Goal: Task Accomplishment & Management: Use online tool/utility

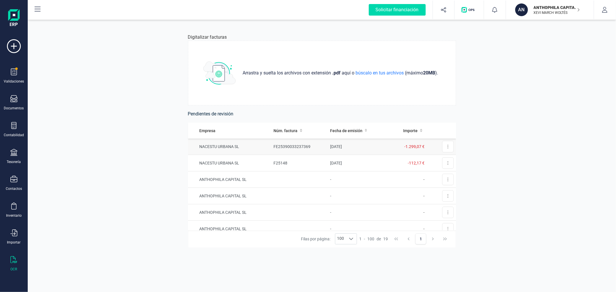
click at [328, 149] on td "[DATE]" at bounding box center [358, 147] width 60 height 16
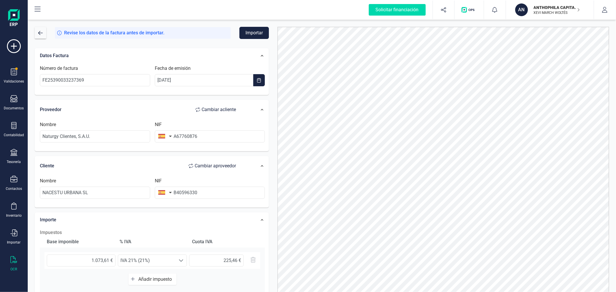
click at [244, 31] on button "Importar" at bounding box center [254, 33] width 29 height 12
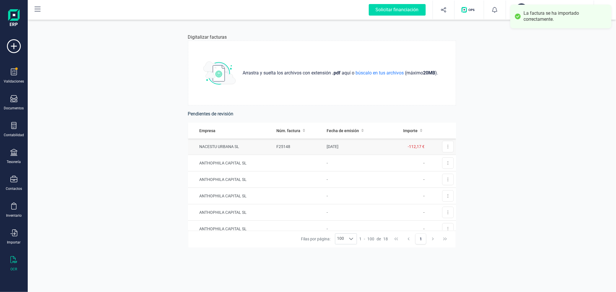
click at [303, 148] on td "F25148" at bounding box center [299, 147] width 50 height 16
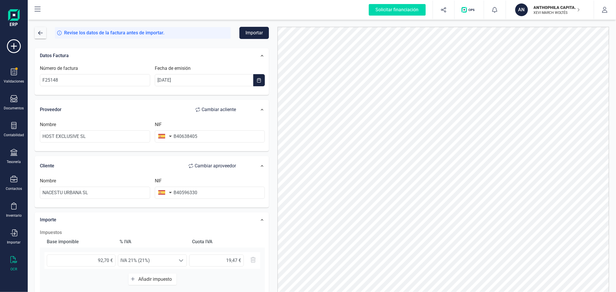
click at [254, 32] on button "Importar" at bounding box center [254, 33] width 29 height 12
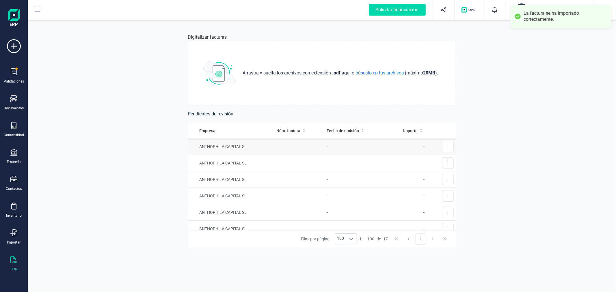
click at [289, 149] on td at bounding box center [299, 147] width 50 height 16
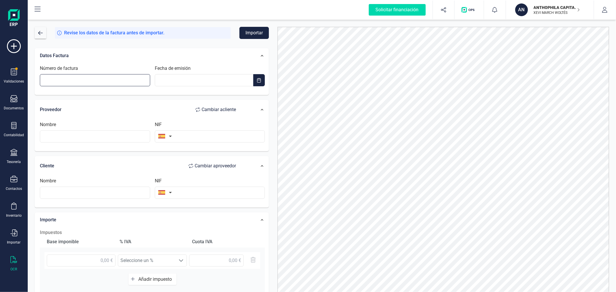
click at [113, 79] on input "Número de factura" at bounding box center [95, 80] width 110 height 12
type input "[PHONE_NUMBER]"
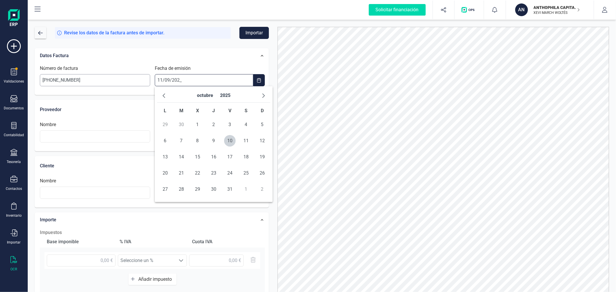
type input "[DATE]"
click at [213, 139] on span "11" at bounding box center [214, 141] width 12 height 12
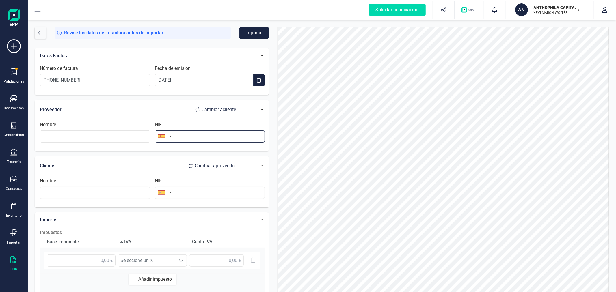
click at [238, 139] on input "text" at bounding box center [210, 137] width 110 height 12
type input "B84818442"
click at [220, 153] on li "B84818442" at bounding box center [210, 151] width 110 height 12
type input "[PERSON_NAME] ESPANA SL"
click at [210, 195] on input "text" at bounding box center [210, 193] width 110 height 12
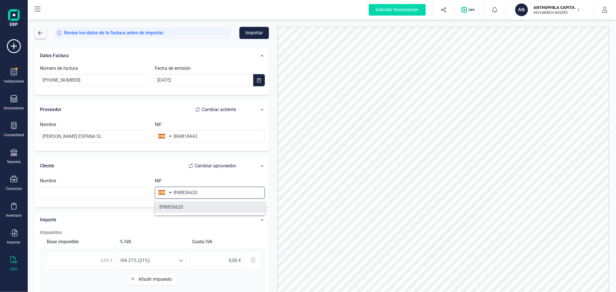
type input "B98836620"
click at [207, 207] on li "B98836620" at bounding box center [210, 208] width 110 height 12
type input "ANTHOPHILA CAPITAL SL"
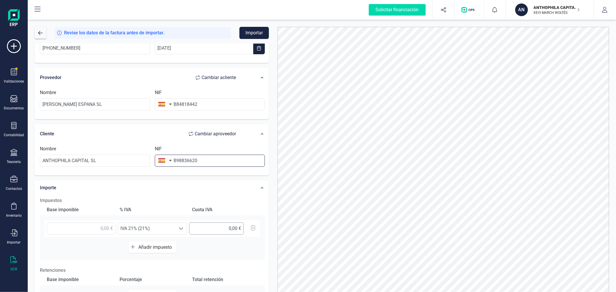
scroll to position [64, 0]
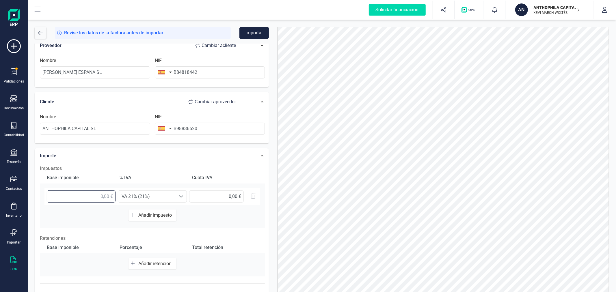
click at [97, 200] on input "text" at bounding box center [81, 197] width 69 height 12
type input "39,15 €"
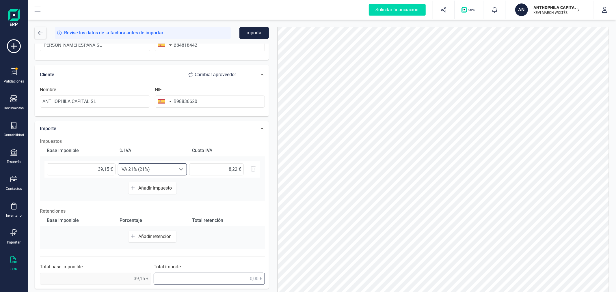
click at [218, 279] on input "text" at bounding box center [210, 279] width 112 height 12
type input "47,37 €"
click at [252, 30] on button "Importar" at bounding box center [254, 33] width 29 height 12
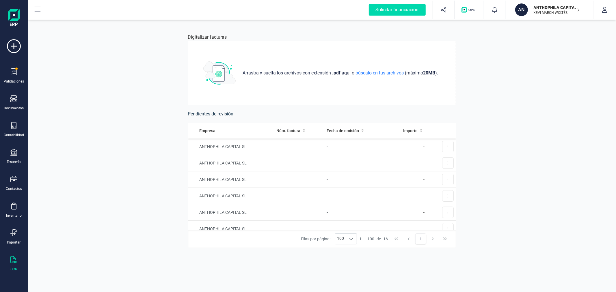
click at [288, 151] on td at bounding box center [299, 147] width 50 height 16
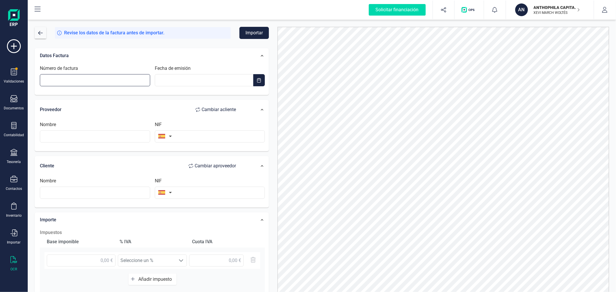
click at [122, 82] on input "Número de factura" at bounding box center [95, 80] width 110 height 12
type input "[PHONE_NUMBER]"
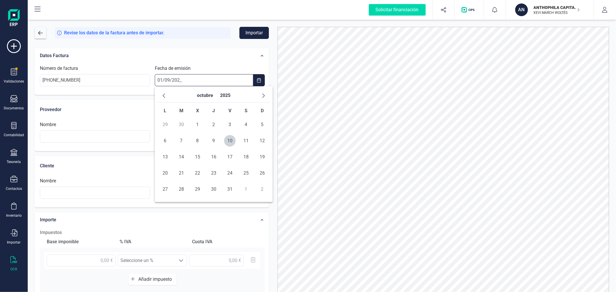
type input "[DATE]"
click at [166, 122] on span "1" at bounding box center [166, 125] width 12 height 12
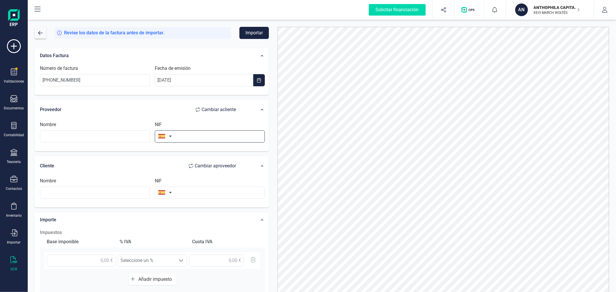
click at [194, 134] on input "text" at bounding box center [210, 137] width 110 height 12
type input "B84818442"
click at [192, 147] on li "B84818442" at bounding box center [210, 151] width 110 height 12
type input "[PERSON_NAME] ESPANA SL"
click at [203, 193] on input "text" at bounding box center [210, 193] width 110 height 12
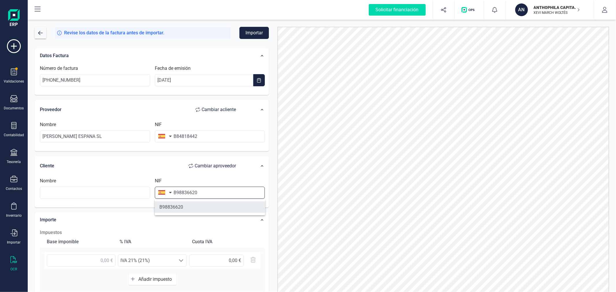
type input "B98836620"
click at [191, 208] on li "B98836620" at bounding box center [210, 208] width 110 height 12
type input "ANTHOPHILA CAPITAL SL"
click at [97, 260] on input "text" at bounding box center [81, 261] width 69 height 12
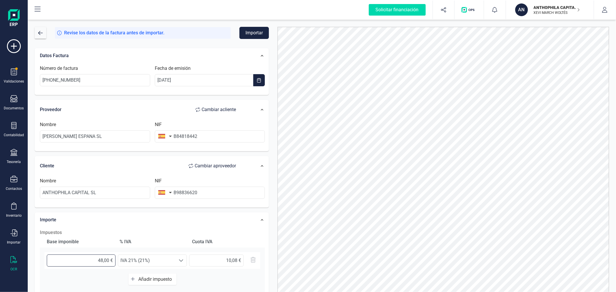
type input "48,06 €"
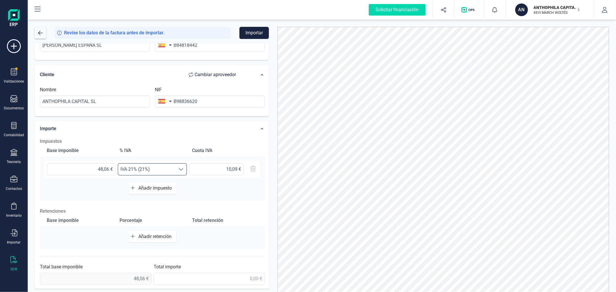
scroll to position [29, 0]
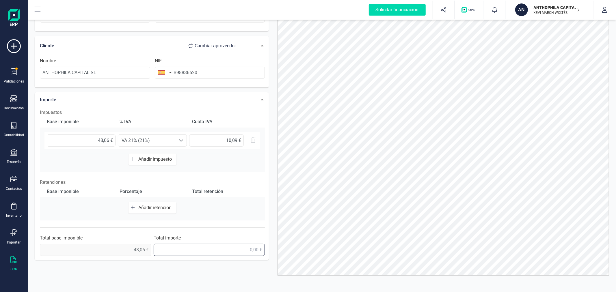
click at [226, 254] on input "text" at bounding box center [210, 250] width 112 height 12
type input "58,15 €"
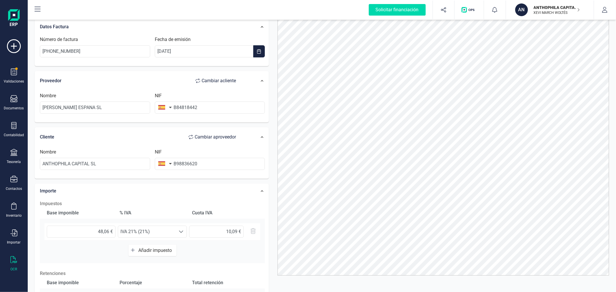
scroll to position [0, 0]
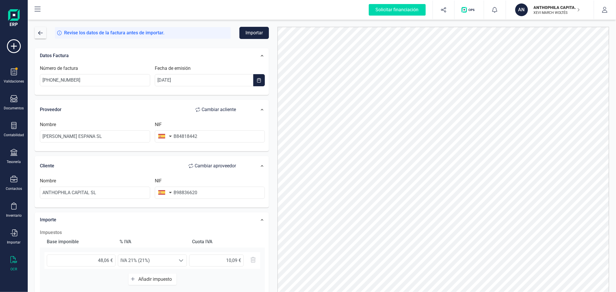
click at [245, 32] on button "Importar" at bounding box center [254, 33] width 29 height 12
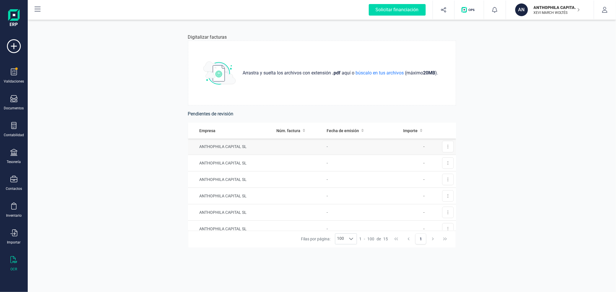
click at [292, 149] on td at bounding box center [299, 147] width 50 height 16
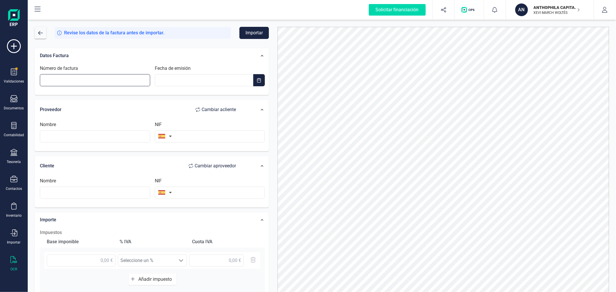
click at [97, 80] on input "Número de factura" at bounding box center [95, 80] width 110 height 12
type input "[PHONE_NUMBER]"
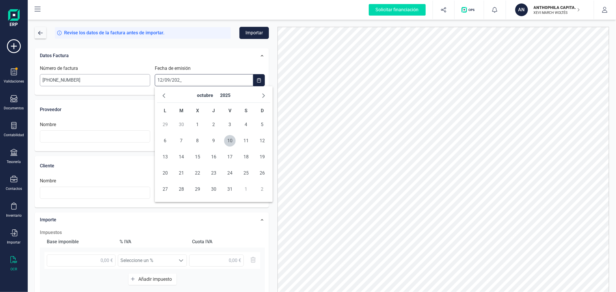
type input "[DATE]"
click at [229, 139] on span "12" at bounding box center [230, 141] width 12 height 12
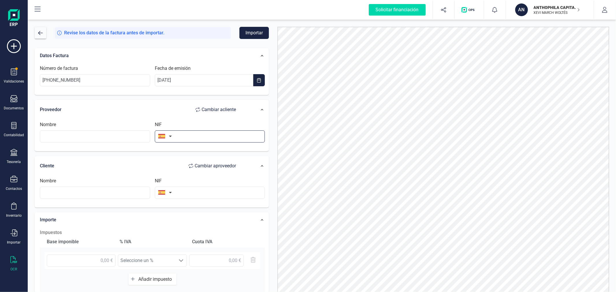
click at [191, 136] on input "text" at bounding box center [210, 137] width 110 height 12
type input "B84818442"
click at [214, 149] on li "B84818442" at bounding box center [210, 151] width 110 height 12
type input "[PERSON_NAME] ESPANA SL"
click at [211, 194] on input "text" at bounding box center [210, 193] width 110 height 12
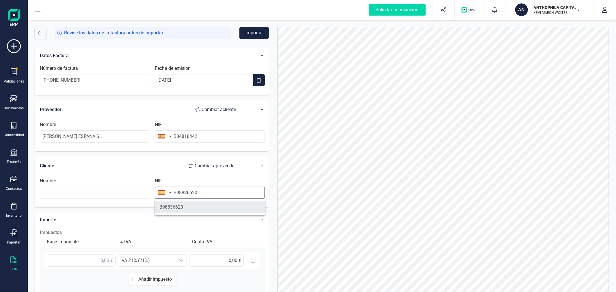
type input "B98836620"
click at [203, 210] on li "B98836620" at bounding box center [210, 208] width 110 height 12
type input "ANTHOPHILA CAPITAL SL"
click at [98, 256] on input "text" at bounding box center [81, 261] width 69 height 12
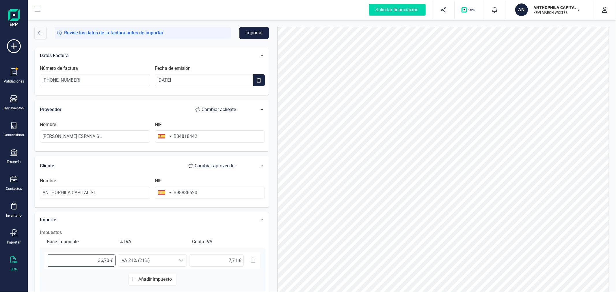
type input "36,74 €"
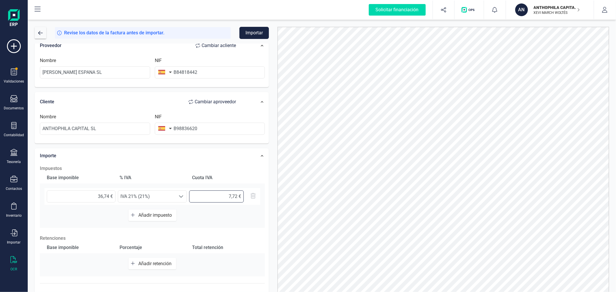
scroll to position [91, 0]
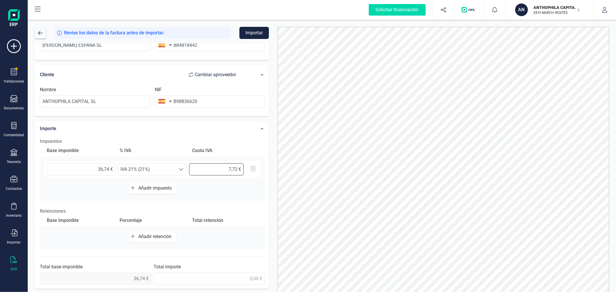
click at [237, 170] on input "7,72 €" at bounding box center [216, 170] width 55 height 12
click at [235, 170] on input "7,72 €" at bounding box center [216, 170] width 55 height 12
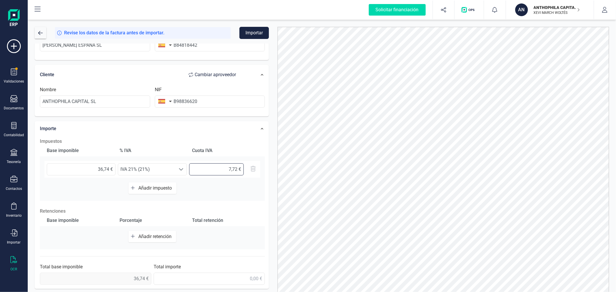
click at [235, 170] on input "7,72 €" at bounding box center [216, 170] width 55 height 12
click at [236, 170] on input "7,72 €" at bounding box center [216, 170] width 55 height 12
type input "7,71 €"
click at [251, 280] on input "text" at bounding box center [210, 279] width 112 height 12
type input "44,45 €"
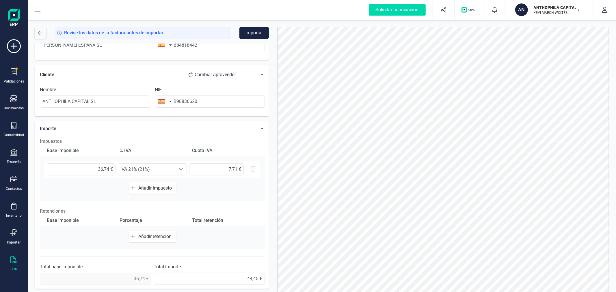
click at [250, 31] on button "Importar" at bounding box center [254, 33] width 29 height 12
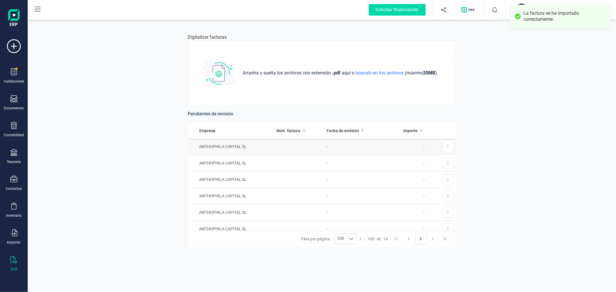
click at [267, 147] on td "ANTHOPHILA CAPITAL SL" at bounding box center [231, 147] width 86 height 16
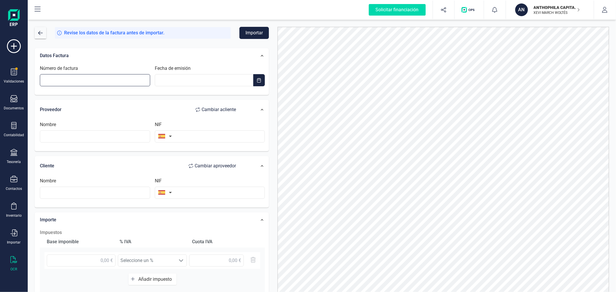
click at [81, 81] on input "Número de factura" at bounding box center [95, 80] width 110 height 12
type input "[PHONE_NUMBER]"
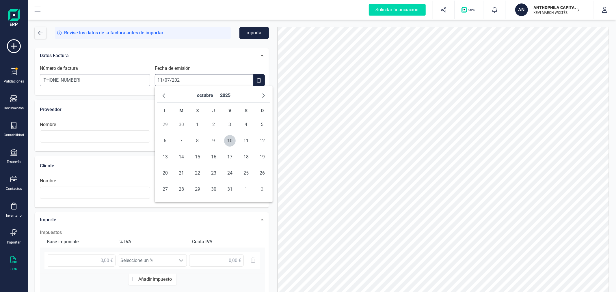
type input "[DATE]"
click at [229, 143] on span "11" at bounding box center [230, 141] width 12 height 12
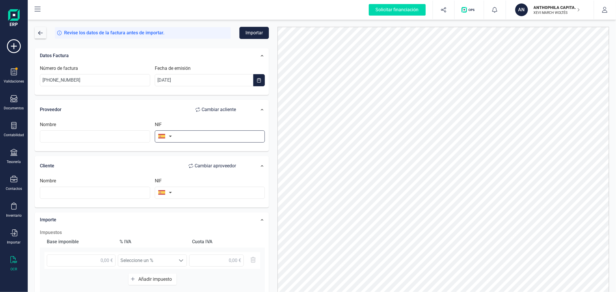
click at [203, 140] on input "text" at bounding box center [210, 137] width 110 height 12
type input "b84818442"
click at [200, 152] on li "B84818442" at bounding box center [210, 151] width 110 height 12
type input "[PERSON_NAME] ESPANA SL"
type input "B84818442"
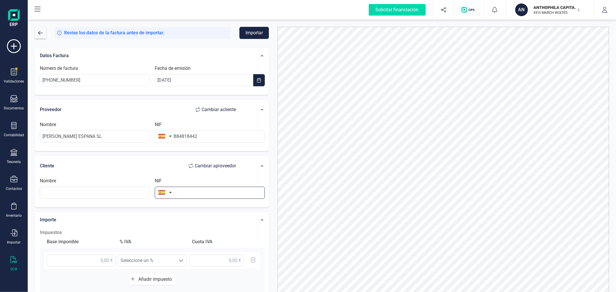
click at [195, 195] on input "text" at bounding box center [210, 193] width 110 height 12
type input "B98836620"
click at [194, 210] on li "B98836620" at bounding box center [210, 208] width 110 height 12
type input "ANTHOPHILA CAPITAL SL"
click at [98, 257] on input "text" at bounding box center [81, 261] width 69 height 12
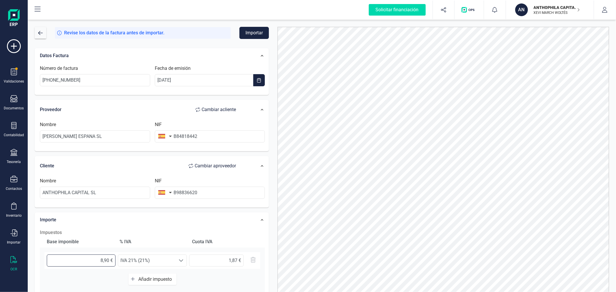
type input "8,92 €"
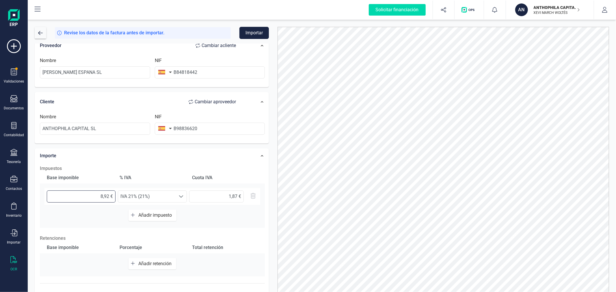
scroll to position [91, 0]
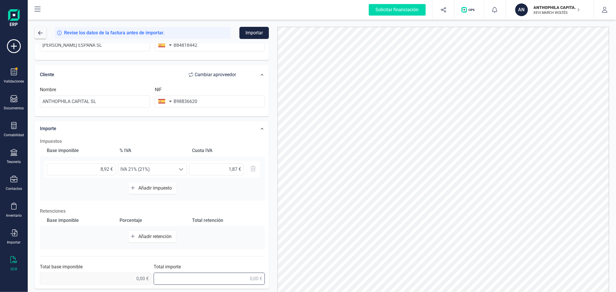
click at [198, 278] on input "text" at bounding box center [210, 279] width 112 height 12
type input "10,79 €"
click at [258, 35] on button "Importar" at bounding box center [254, 33] width 29 height 12
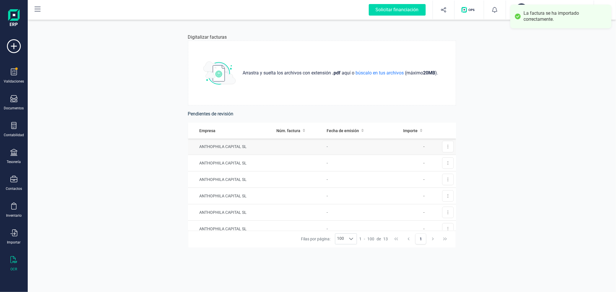
click at [285, 144] on td at bounding box center [299, 147] width 50 height 16
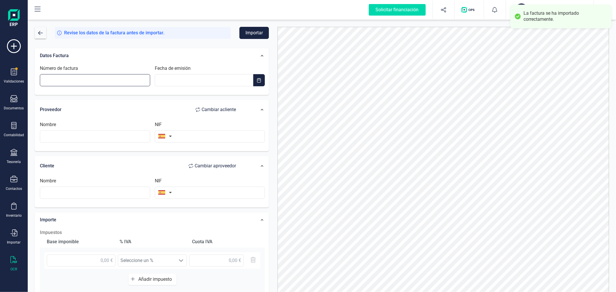
click at [123, 80] on input "Número de factura" at bounding box center [95, 80] width 110 height 12
type input "[PHONE_NUMBER]"
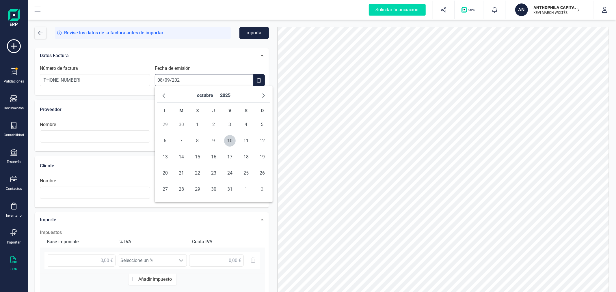
type input "[DATE]"
click at [164, 144] on span "8" at bounding box center [166, 141] width 12 height 12
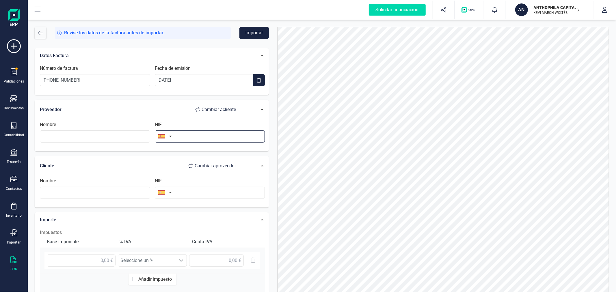
click at [208, 136] on input "text" at bounding box center [210, 137] width 110 height 12
type input "B84818442"
click at [221, 151] on li "B84818442" at bounding box center [210, 151] width 110 height 12
type input "[PERSON_NAME] ESPANA SL"
click at [216, 191] on input "text" at bounding box center [210, 193] width 110 height 12
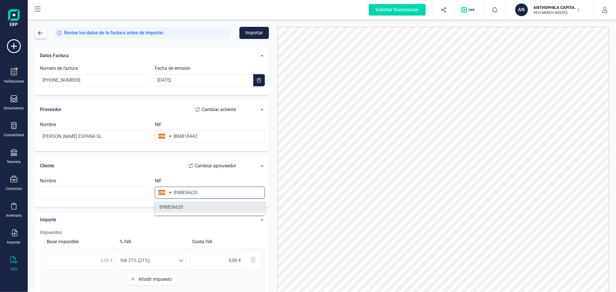
type input "B98836620"
click at [216, 207] on li "B98836620" at bounding box center [210, 208] width 110 height 12
type input "ANTHOPHILA CAPITAL SL"
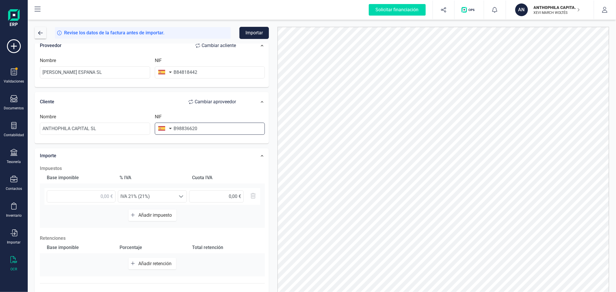
scroll to position [91, 0]
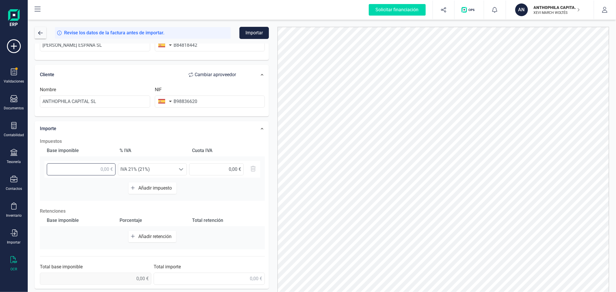
click at [101, 168] on input "text" at bounding box center [81, 170] width 69 height 12
type input "141,31 €"
click at [223, 278] on input "text" at bounding box center [210, 279] width 112 height 12
type input "170,98 €"
click at [254, 28] on button "Importar" at bounding box center [254, 33] width 29 height 12
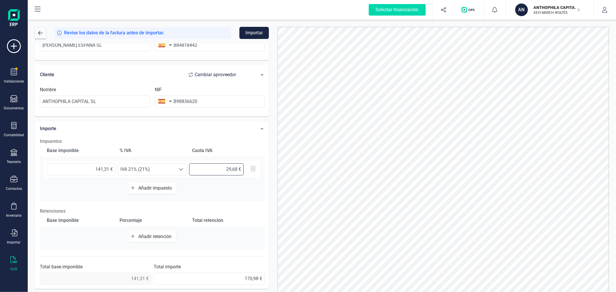
click at [236, 171] on input "text" at bounding box center [216, 170] width 55 height 12
type input "29,67 €"
click at [257, 29] on button "Importar" at bounding box center [254, 33] width 29 height 12
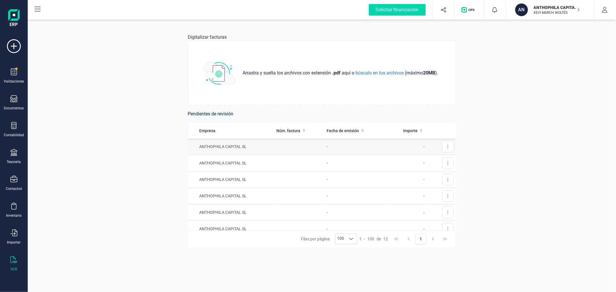
click at [339, 148] on td "-" at bounding box center [356, 147] width 62 height 16
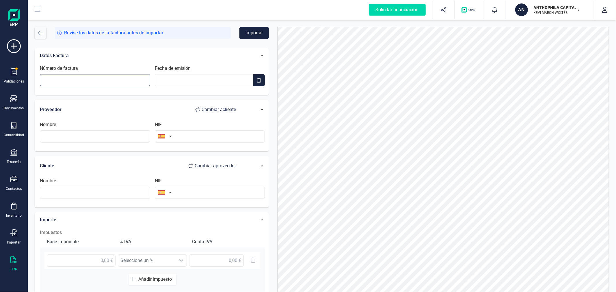
click at [128, 78] on input "Número de factura" at bounding box center [95, 80] width 110 height 12
type input "[PHONE_NUMBER]"
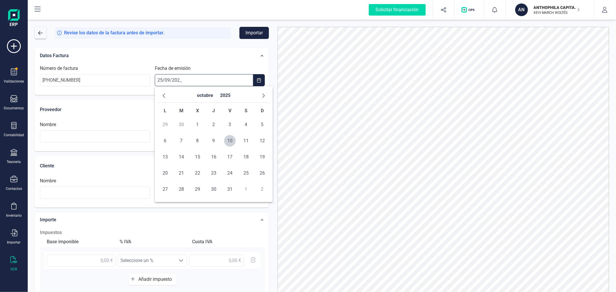
type input "[DATE]"
click at [214, 171] on span "25" at bounding box center [214, 174] width 12 height 12
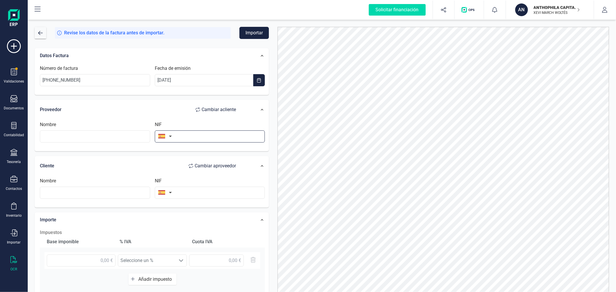
click at [205, 133] on input "text" at bounding box center [210, 137] width 110 height 12
type input "b84406289"
click at [210, 147] on li "B84406289" at bounding box center [210, 151] width 110 height 12
type input "BRICOLAJE BRICOMAN SL"
type input "B84406289"
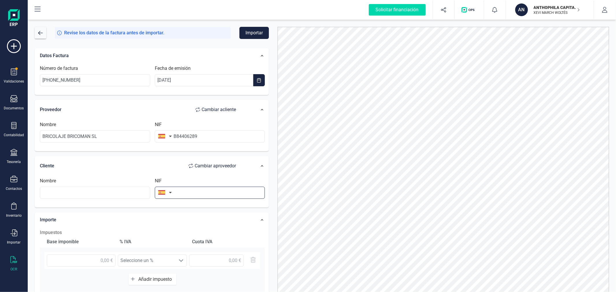
click at [218, 192] on input "text" at bounding box center [210, 193] width 110 height 12
type input "B98836620"
click at [220, 206] on li "B98836620" at bounding box center [210, 208] width 110 height 12
type input "ANTHOPHILA CAPITAL SL"
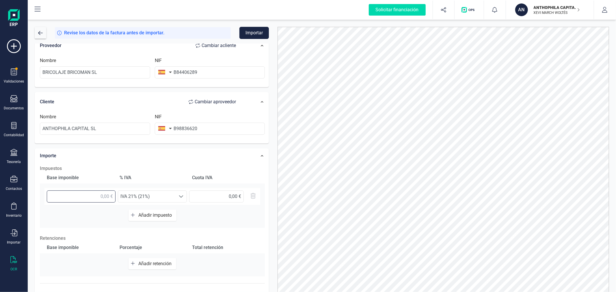
click at [94, 197] on input "text" at bounding box center [81, 197] width 69 height 12
type input "81,06 €"
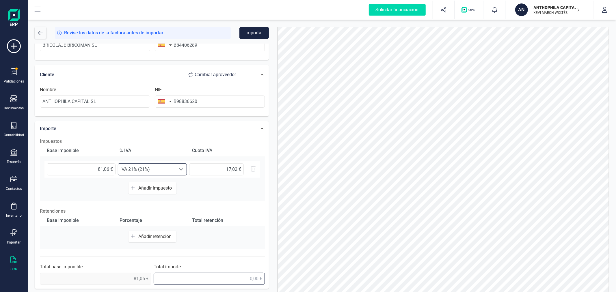
click at [223, 279] on input "text" at bounding box center [210, 279] width 112 height 12
type input "98,08 €"
click at [255, 32] on button "Importar" at bounding box center [254, 33] width 29 height 12
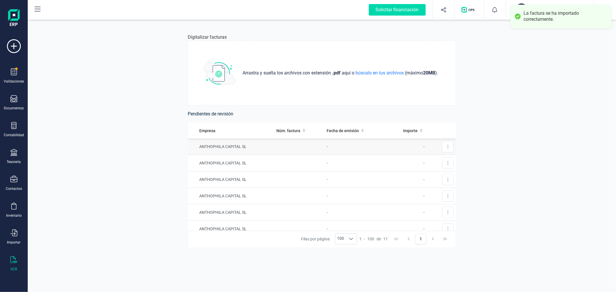
click at [325, 145] on td "-" at bounding box center [356, 147] width 62 height 16
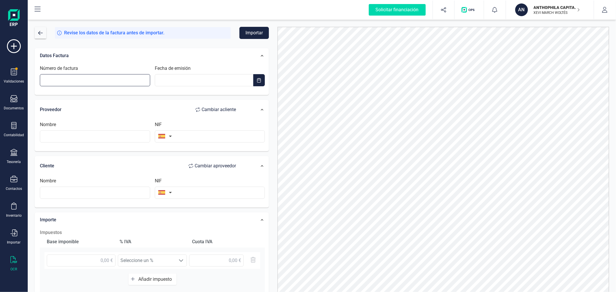
click at [114, 79] on input "Número de factura" at bounding box center [95, 80] width 110 height 12
type input "1/352/44/370662"
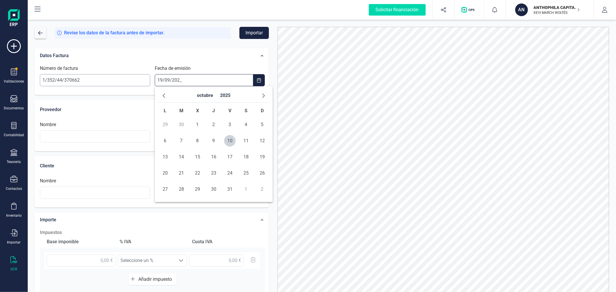
type input "[DATE]"
click at [231, 154] on span "19" at bounding box center [230, 157] width 12 height 12
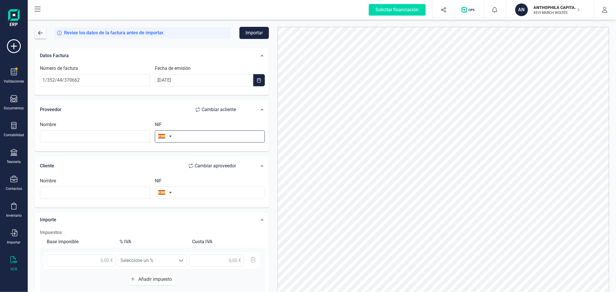
click at [233, 137] on input "text" at bounding box center [210, 137] width 110 height 12
type input "D5947"
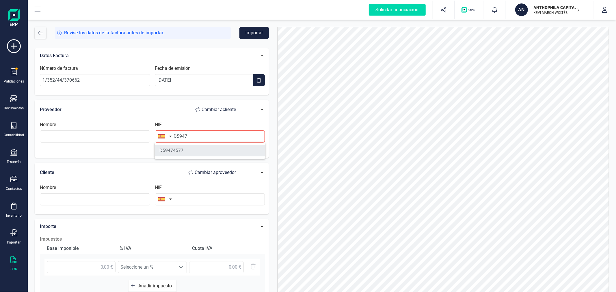
click at [199, 151] on li "D59474577" at bounding box center [210, 151] width 110 height 12
type input "WERKHAUS SL SOCIEDAD COMANDITARIA SIMPLE"
type input "D59474577"
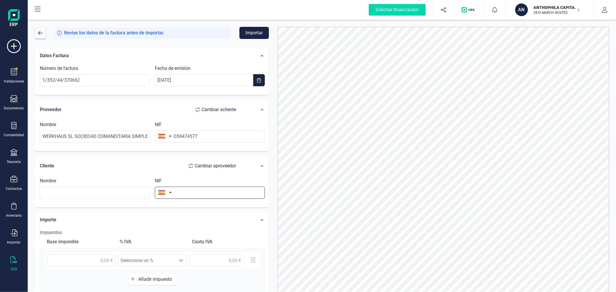
click at [210, 194] on input "text" at bounding box center [210, 193] width 110 height 12
type input "B98836620"
click at [223, 209] on li "B98836620" at bounding box center [210, 208] width 110 height 12
type input "ANTHOPHILA CAPITAL SL"
click at [77, 262] on input "text" at bounding box center [81, 261] width 69 height 12
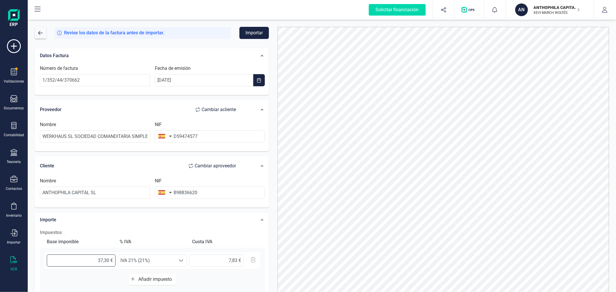
type input "37,39 €"
type input "7,85 €"
click at [81, 261] on input "37,39 €" at bounding box center [81, 261] width 69 height 12
click at [81, 262] on input "37,39 €" at bounding box center [81, 261] width 69 height 12
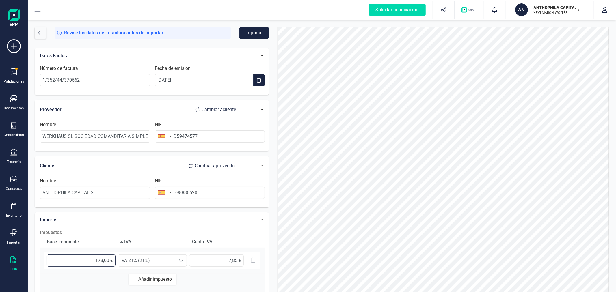
type input "178,06 €"
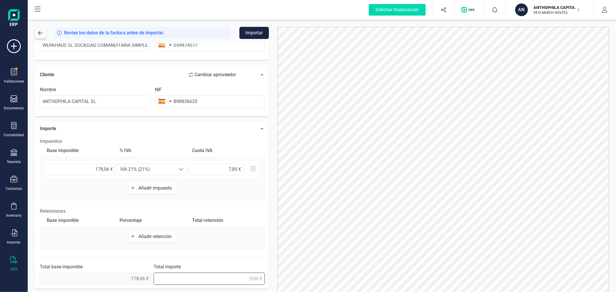
click at [233, 281] on input "text" at bounding box center [210, 279] width 112 height 12
type input "215,45 €"
click at [269, 210] on div "Importe Impuestos Base imponible % [PERSON_NAME] [PERSON_NAME] 178,06 € Selecci…" at bounding box center [152, 205] width 234 height 168
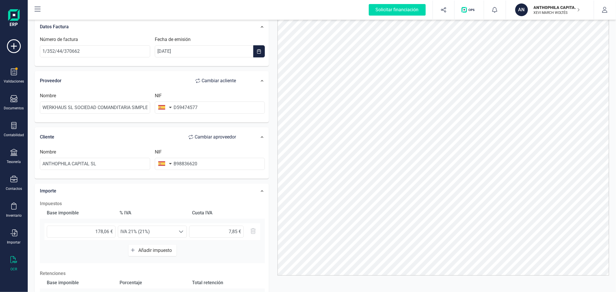
scroll to position [0, 0]
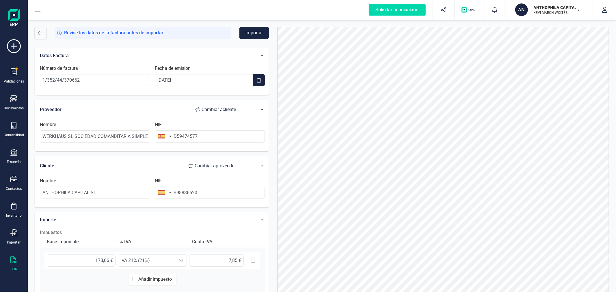
click at [254, 32] on button "Importar" at bounding box center [254, 33] width 29 height 12
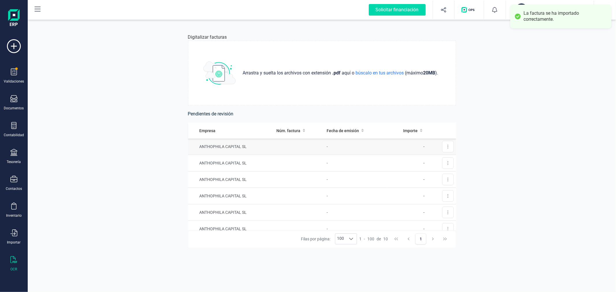
click at [314, 147] on td at bounding box center [299, 147] width 50 height 16
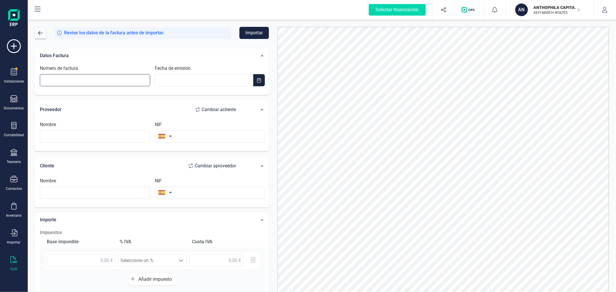
click at [127, 80] on input "Número de factura" at bounding box center [95, 80] width 110 height 12
click at [127, 80] on input "03062025" at bounding box center [95, 80] width 110 height 12
type input "[PHONE_NUMBER]"
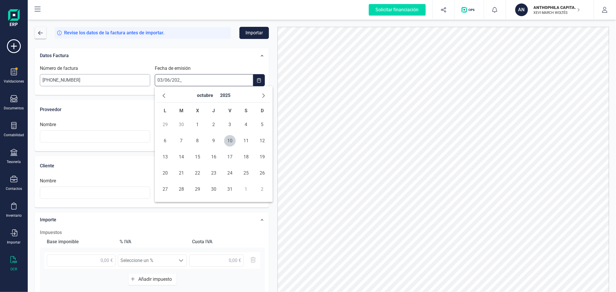
type input "[DATE]"
click at [179, 142] on span "3" at bounding box center [182, 141] width 12 height 12
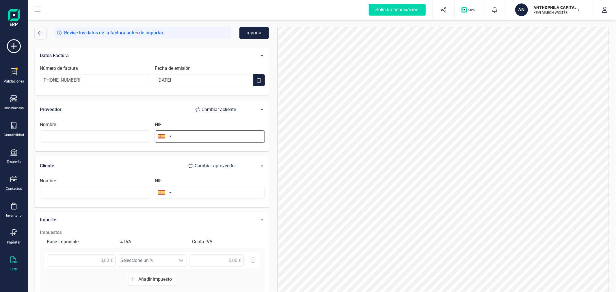
click at [227, 136] on input "text" at bounding box center [210, 137] width 110 height 12
type input "B84406289"
click at [233, 151] on li "B84406289" at bounding box center [210, 151] width 110 height 12
type input "BRICOLAJE BRICOMAN SL"
click at [227, 192] on input "text" at bounding box center [210, 193] width 110 height 12
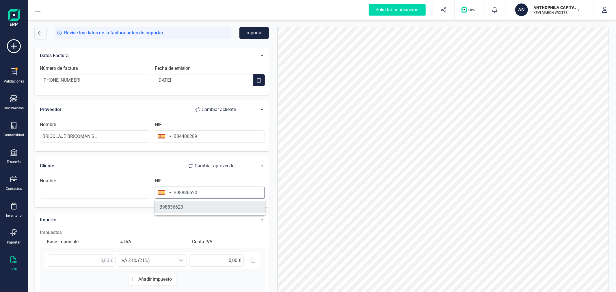
type input "B98836620"
click at [229, 208] on li "B98836620" at bounding box center [210, 208] width 110 height 12
type input "ANTHOPHILA CAPITAL SL"
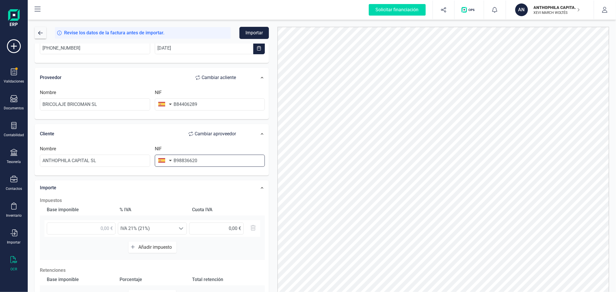
scroll to position [64, 0]
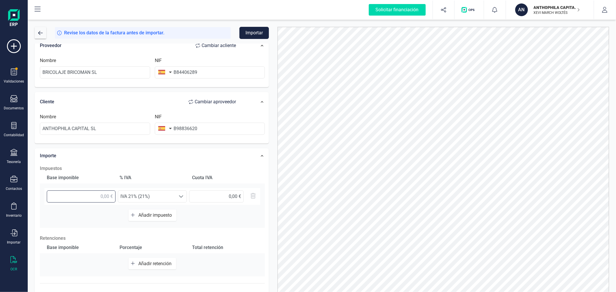
click at [103, 200] on input "text" at bounding box center [81, 197] width 69 height 12
type input "12,81 €"
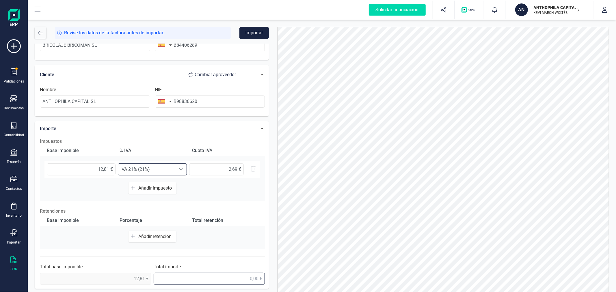
click at [231, 282] on input "text" at bounding box center [210, 279] width 112 height 12
type input "15,50 €"
click at [263, 33] on button "Importar" at bounding box center [254, 33] width 29 height 12
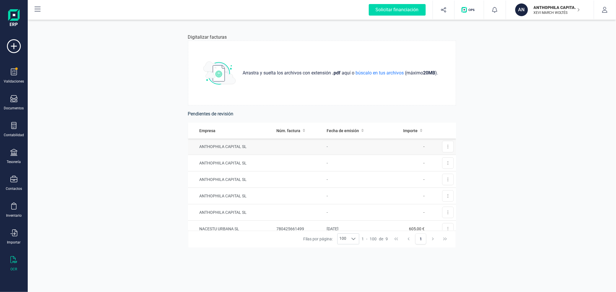
click at [336, 147] on td "-" at bounding box center [356, 147] width 62 height 16
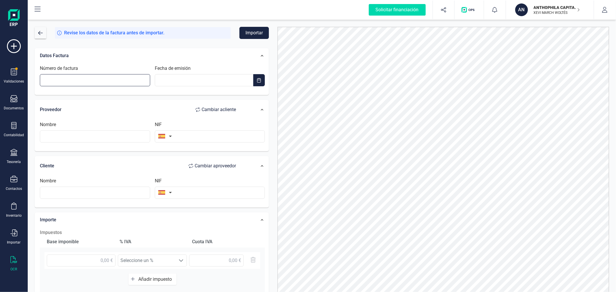
click at [112, 77] on input "Número de factura" at bounding box center [95, 80] width 110 height 12
type input "[PHONE_NUMBER]"
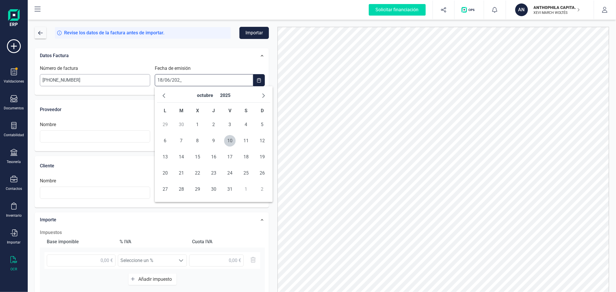
type input "[DATE]"
click at [201, 172] on span "18" at bounding box center [198, 174] width 12 height 12
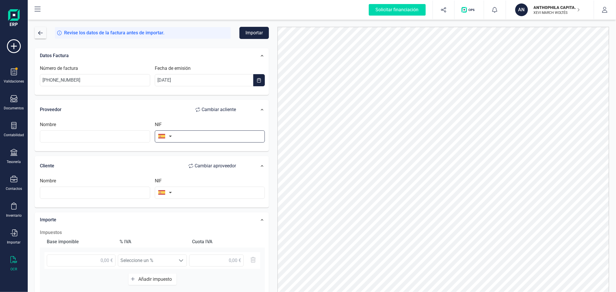
click at [187, 135] on input "text" at bounding box center [210, 137] width 110 height 12
type input "B84406289"
click at [185, 149] on li "B84406289" at bounding box center [210, 151] width 110 height 12
type input "BRICOLAJE BRICOMAN SL"
click at [196, 195] on input "text" at bounding box center [210, 193] width 110 height 12
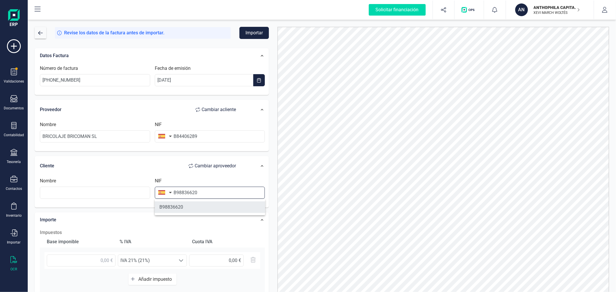
type input "B98836620"
click at [199, 204] on li "B98836620" at bounding box center [210, 208] width 110 height 12
type input "ANTHOPHILA CAPITAL SL"
click at [104, 258] on input "text" at bounding box center [81, 261] width 69 height 12
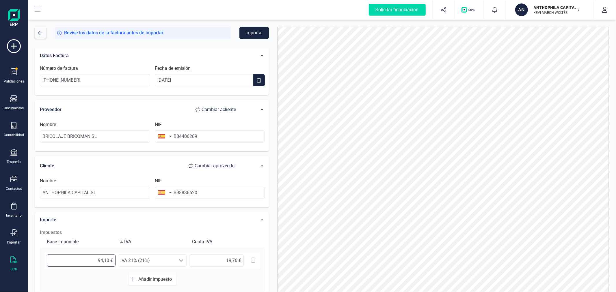
type input "94,12 €"
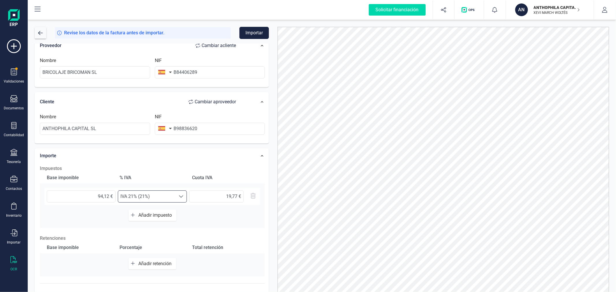
scroll to position [91, 0]
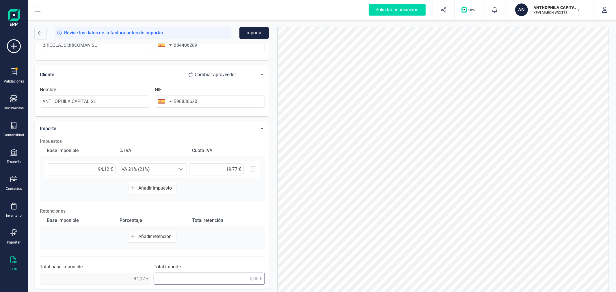
click at [223, 281] on input "text" at bounding box center [210, 279] width 112 height 12
type input "113,89 €"
click at [257, 28] on button "Importar" at bounding box center [254, 33] width 29 height 12
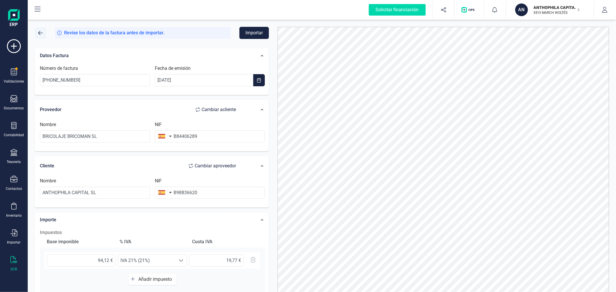
click at [43, 33] on button "button" at bounding box center [41, 33] width 12 height 12
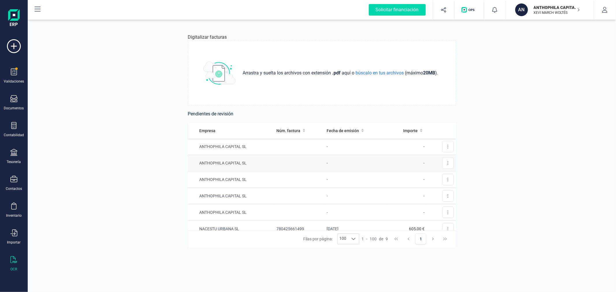
click at [306, 163] on td at bounding box center [299, 163] width 50 height 16
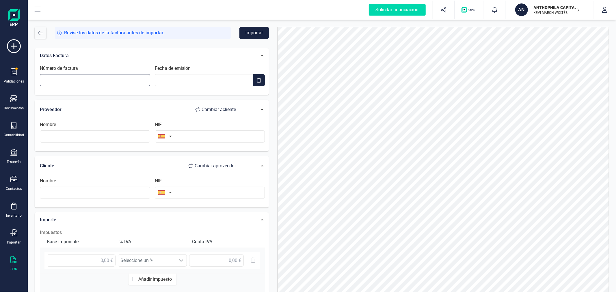
click at [94, 77] on input "Número de factura" at bounding box center [95, 80] width 110 height 12
type input "[PHONE_NUMBER]"
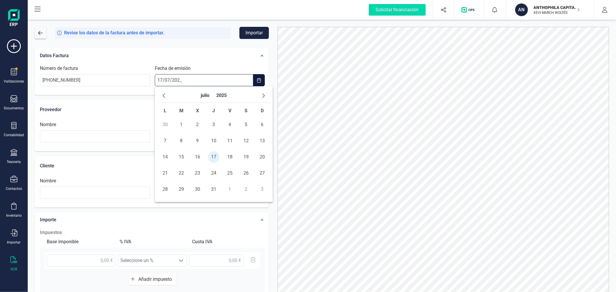
type input "[DATE]"
click at [215, 156] on span "17" at bounding box center [214, 157] width 12 height 12
click at [223, 131] on input "text" at bounding box center [210, 137] width 110 height 12
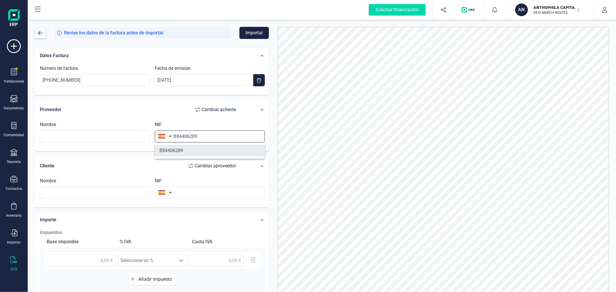
type input "B84406289"
click at [211, 151] on li "B84406289" at bounding box center [210, 151] width 110 height 12
type input "BRICOLAJE BRICOMAN SL"
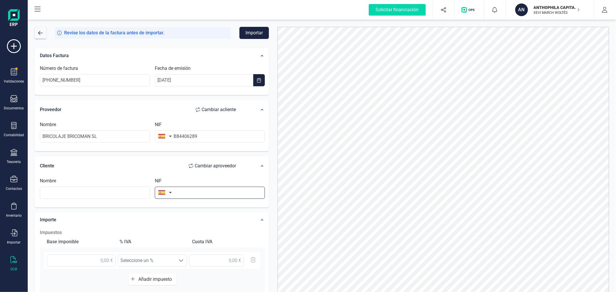
click at [205, 192] on input "text" at bounding box center [210, 193] width 110 height 12
type input "B98836620"
click at [213, 207] on li "B98836620" at bounding box center [210, 208] width 110 height 12
type input "ANTHOPHILA CAPITAL SL"
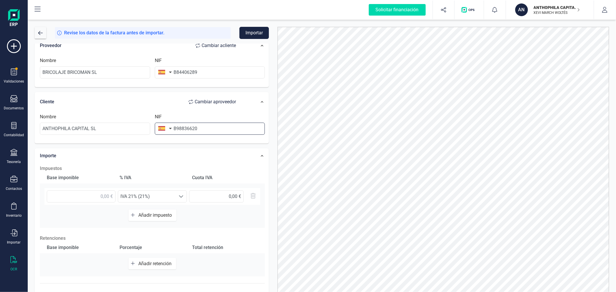
scroll to position [91, 0]
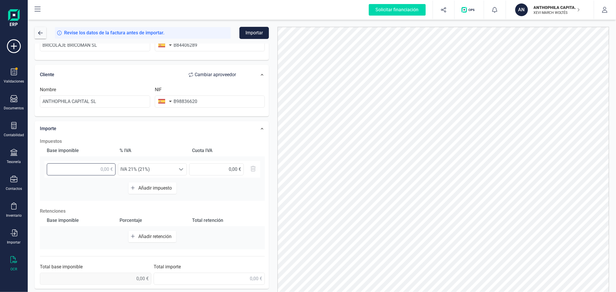
click at [87, 166] on input "text" at bounding box center [81, 170] width 69 height 12
type input "40,08 €"
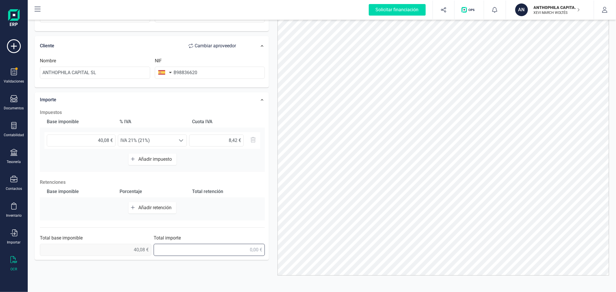
click at [228, 252] on input "text" at bounding box center [210, 250] width 112 height 12
type input "48,50 €"
click at [273, 183] on div at bounding box center [443, 137] width 340 height 278
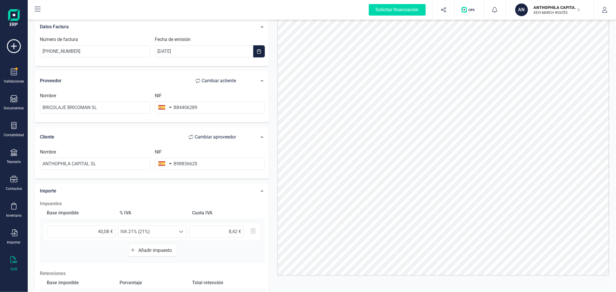
scroll to position [0, 0]
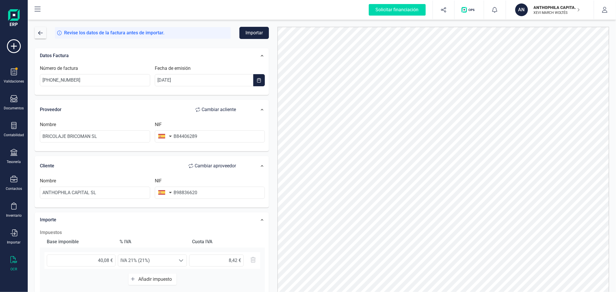
click at [252, 33] on button "Importar" at bounding box center [254, 33] width 29 height 12
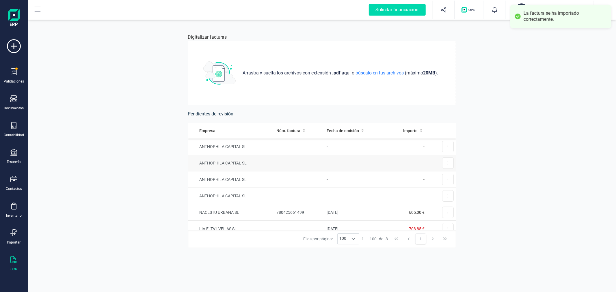
click at [276, 158] on td at bounding box center [299, 163] width 50 height 16
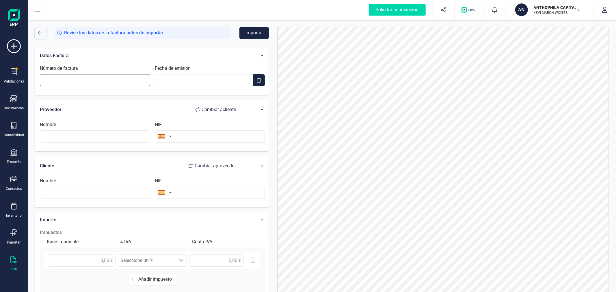
click at [112, 79] on input "Número de factura" at bounding box center [95, 80] width 110 height 12
type input "A033116"
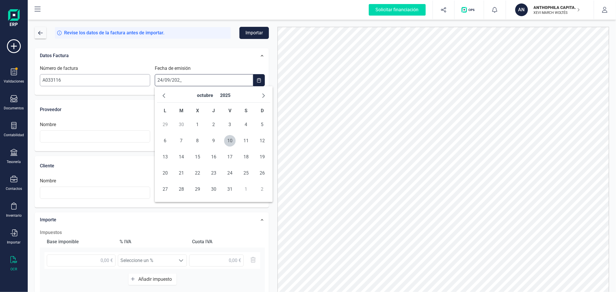
type input "[DATE]"
click at [195, 172] on span "24" at bounding box center [198, 174] width 12 height 12
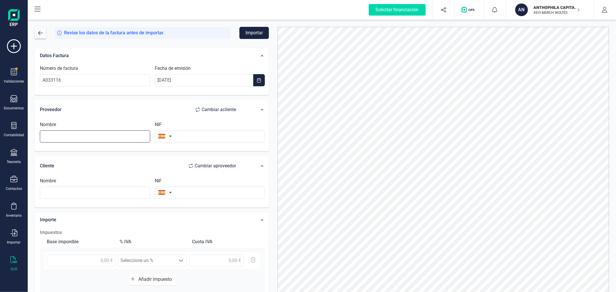
click at [127, 138] on input "text" at bounding box center [95, 137] width 110 height 12
type input "Mª [PERSON_NAME] [PERSON_NAME]"
type input "29185887Z"
click at [206, 193] on input "text" at bounding box center [210, 193] width 110 height 12
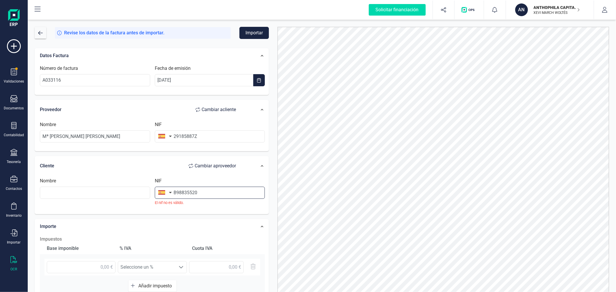
click at [213, 192] on input "B98835520" at bounding box center [210, 193] width 110 height 12
type input "9"
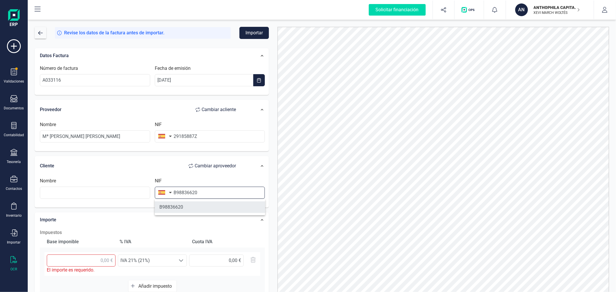
type input "B98836620"
click at [207, 209] on li "B98836620" at bounding box center [210, 208] width 110 height 12
type input "ANTHOPHILA CAPITAL SL"
click at [77, 260] on input "text" at bounding box center [81, 261] width 69 height 12
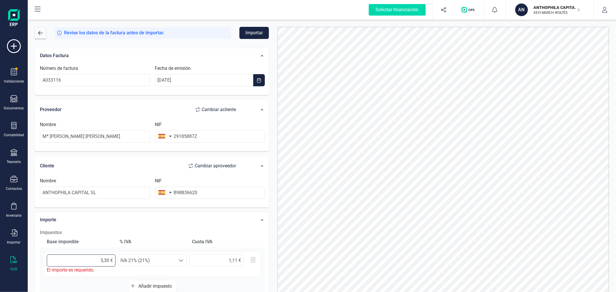
type input "5,37 €"
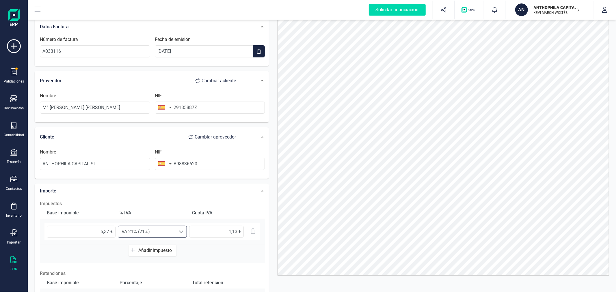
scroll to position [91, 0]
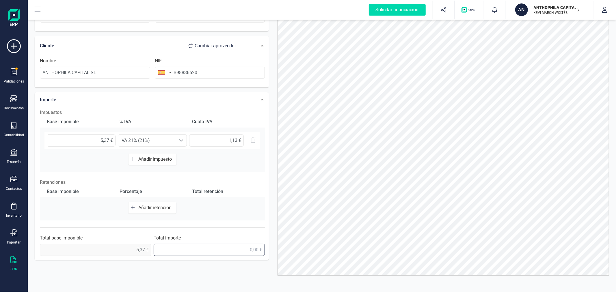
click at [256, 253] on input "text" at bounding box center [210, 250] width 112 height 12
type input "6,50 €"
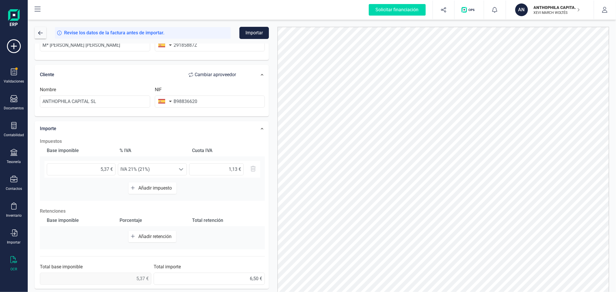
click at [259, 32] on button "Importar" at bounding box center [254, 33] width 29 height 12
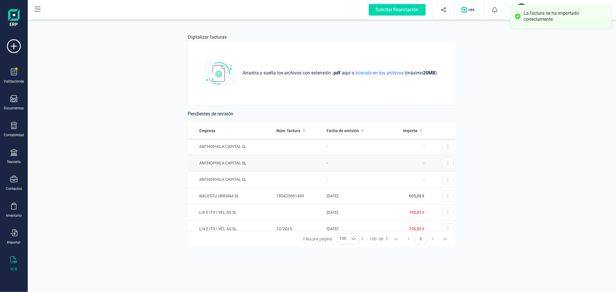
click at [301, 161] on td at bounding box center [299, 163] width 50 height 16
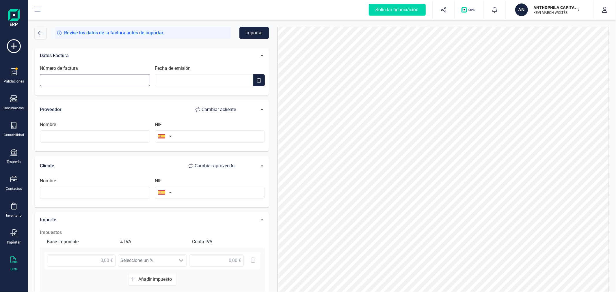
click at [122, 82] on input "Número de factura" at bounding box center [95, 80] width 110 height 12
type input "[PHONE_NUMBER]"
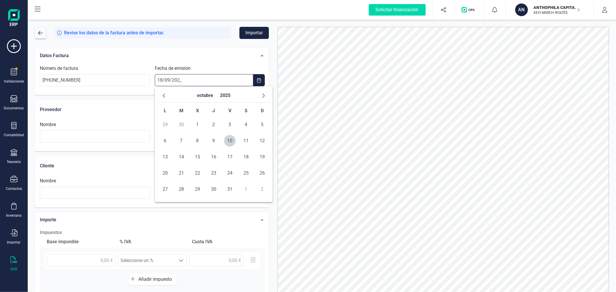
type input "[DATE]"
click at [216, 157] on span "18" at bounding box center [214, 157] width 12 height 12
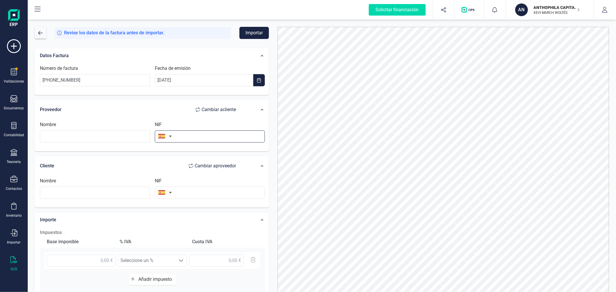
click at [204, 140] on input "text" at bounding box center [210, 137] width 110 height 12
type input "b84818442"
click at [199, 149] on li "B84818442" at bounding box center [210, 151] width 110 height 12
type input "[PERSON_NAME] ESPANA SL"
type input "B84818442"
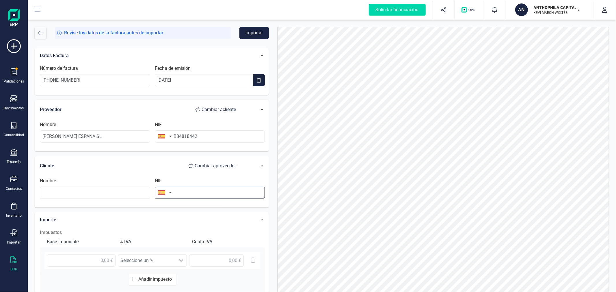
click at [199, 194] on input "text" at bounding box center [210, 193] width 110 height 12
type input "b98836620"
click at [199, 209] on li "B98836620" at bounding box center [210, 208] width 110 height 12
type input "ANTHOPHILA CAPITAL SL"
type input "B98836620"
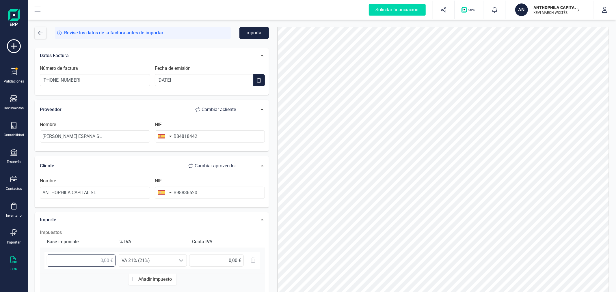
click at [82, 262] on input "text" at bounding box center [81, 261] width 69 height 12
type input "47,91 €"
click at [272, 217] on div "Datos Factura Número de factura [PHONE_NUMBER] Fecha de emisión [DATE] Proveedo…" at bounding box center [151, 214] width 243 height 340
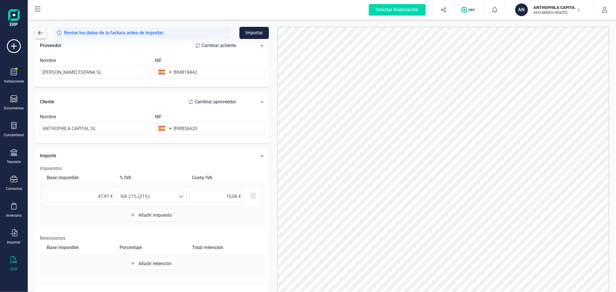
scroll to position [91, 0]
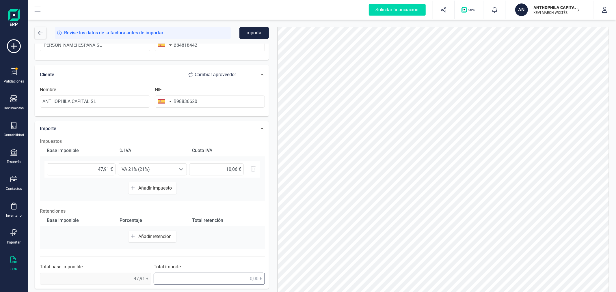
click at [223, 279] on input "text" at bounding box center [210, 279] width 112 height 12
type input "57,97 €"
click at [254, 32] on button "Importar" at bounding box center [254, 33] width 29 height 12
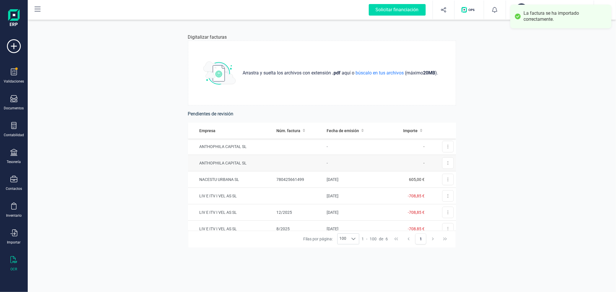
click at [309, 161] on td at bounding box center [299, 163] width 50 height 16
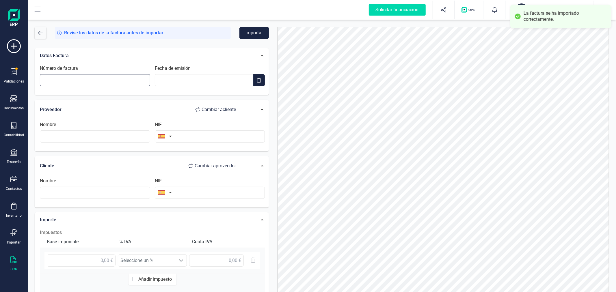
click at [103, 78] on input "Número de factura" at bounding box center [95, 80] width 110 height 12
type input "[PHONE_NUMBER]"
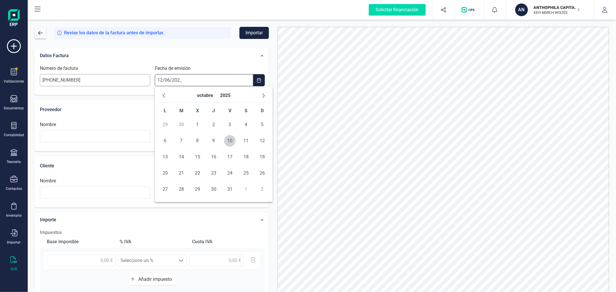
type input "[DATE]"
click at [212, 158] on span "12" at bounding box center [214, 157] width 12 height 12
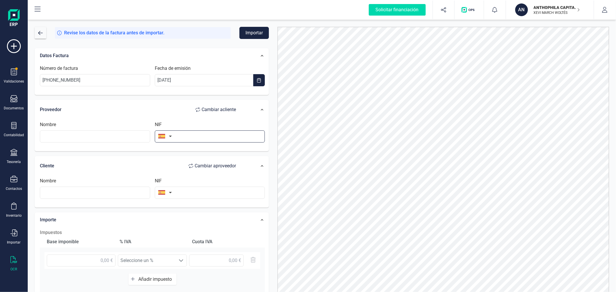
click at [221, 136] on input "text" at bounding box center [210, 137] width 110 height 12
type input "b84406289"
click at [213, 153] on li "B84406289" at bounding box center [210, 151] width 110 height 12
type input "BRICOLAJE BRICOMAN SL"
type input "B84406289"
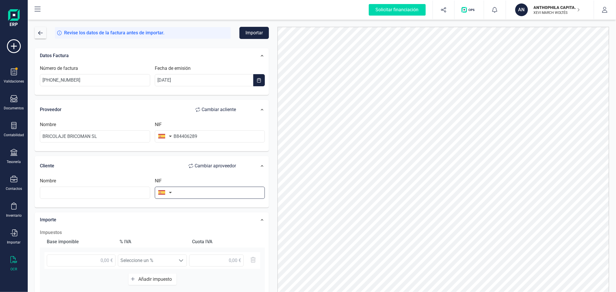
click at [210, 190] on input "text" at bounding box center [210, 193] width 110 height 12
type input "b98836620"
click at [223, 206] on li "B98836620" at bounding box center [210, 208] width 110 height 12
type input "ANTHOPHILA CAPITAL SL"
type input "B98836620"
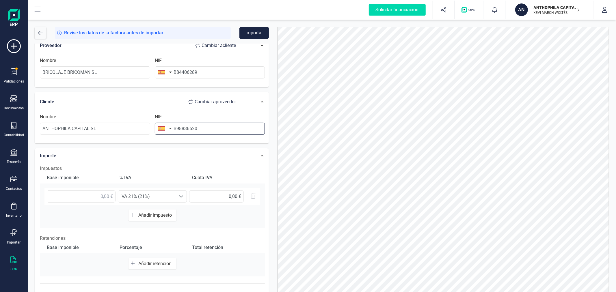
scroll to position [91, 0]
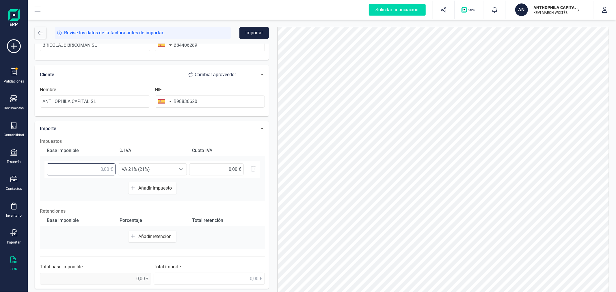
click at [75, 174] on input "text" at bounding box center [81, 170] width 69 height 12
type input "125,75 €"
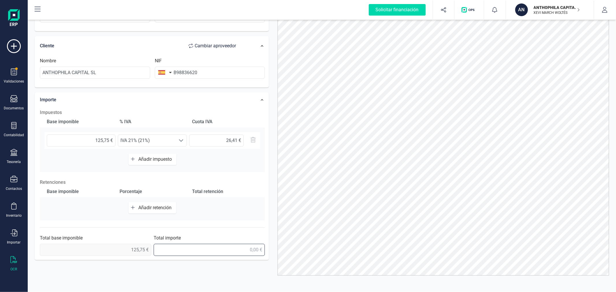
click at [205, 251] on input "text" at bounding box center [210, 250] width 112 height 12
type input "152,16 €"
click at [271, 151] on div "Datos Factura Número de factura [PHONE_NUMBER] Fecha de emisión [DATE] Proveedo…" at bounding box center [151, 93] width 243 height 340
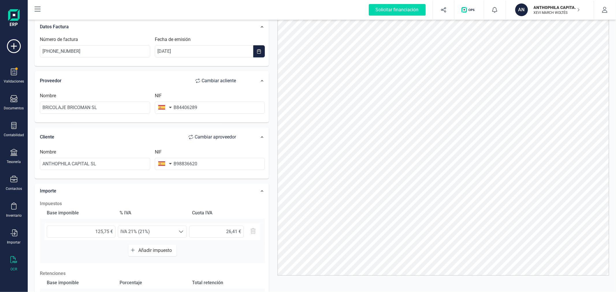
scroll to position [0, 0]
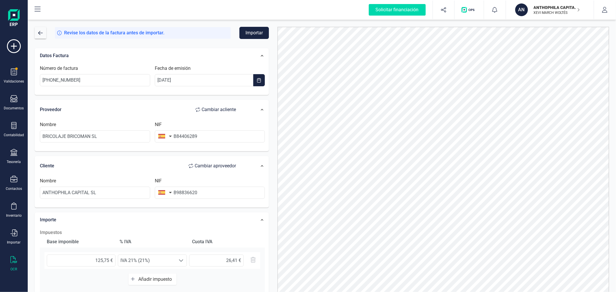
click at [255, 35] on button "Importar" at bounding box center [254, 33] width 29 height 12
click at [40, 34] on span "button" at bounding box center [40, 33] width 5 height 5
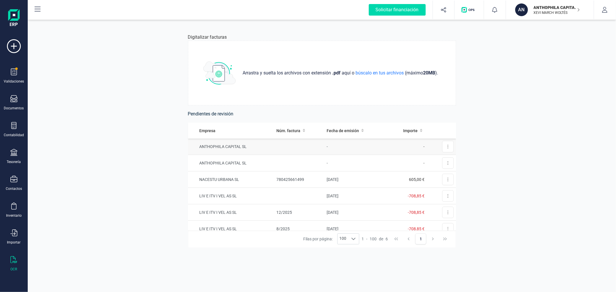
click at [329, 148] on td "-" at bounding box center [356, 147] width 62 height 16
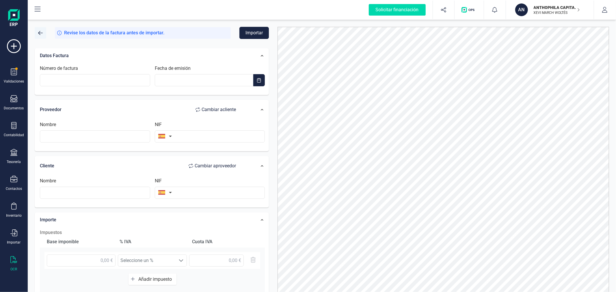
click at [41, 30] on button "button" at bounding box center [41, 33] width 12 height 12
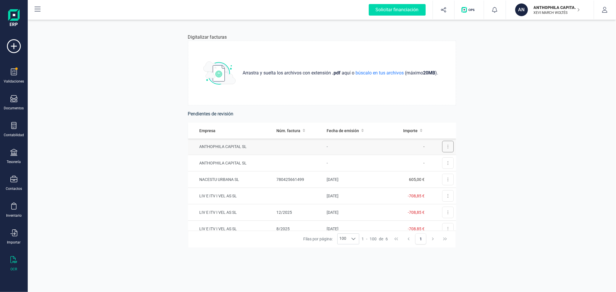
click at [443, 143] on button at bounding box center [448, 147] width 12 height 12
click at [438, 172] on span "Eliminar factura" at bounding box center [434, 173] width 29 height 6
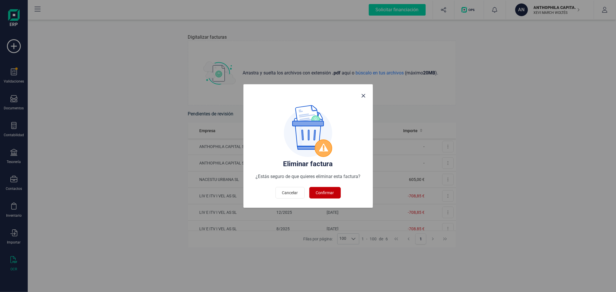
click at [324, 193] on span "Confirmar" at bounding box center [325, 193] width 18 height 6
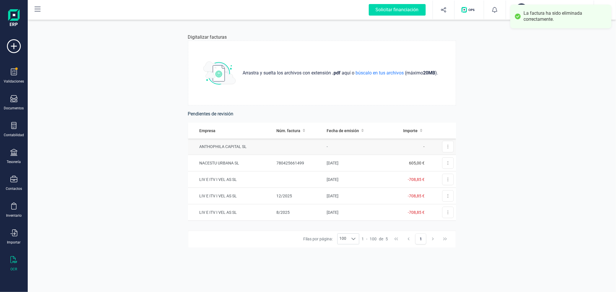
click at [326, 145] on td "-" at bounding box center [356, 147] width 62 height 16
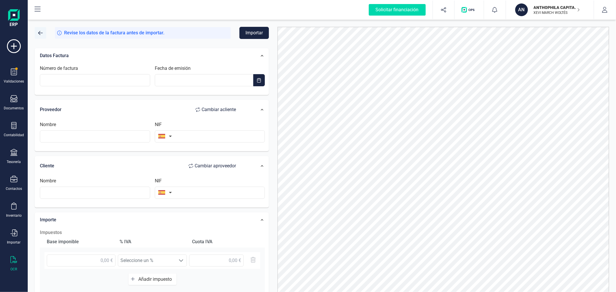
click at [39, 33] on span "button" at bounding box center [40, 33] width 5 height 5
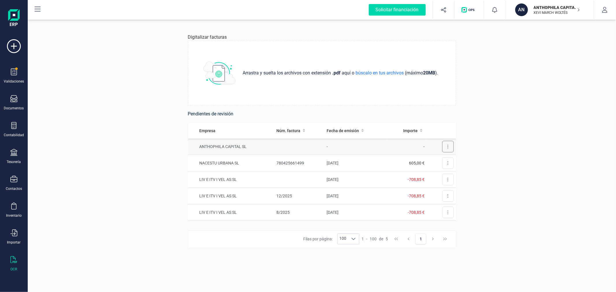
click at [442, 148] on button at bounding box center [448, 147] width 12 height 12
click at [428, 175] on span "Eliminar factura" at bounding box center [434, 173] width 29 height 6
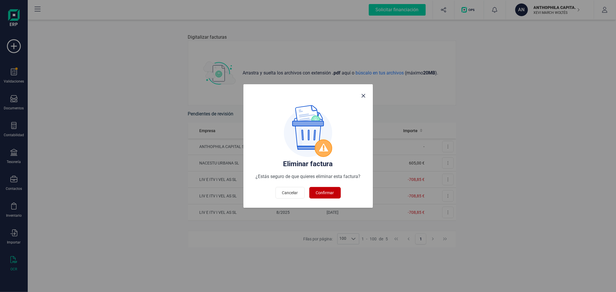
click at [325, 191] on span "Confirmar" at bounding box center [325, 193] width 18 height 6
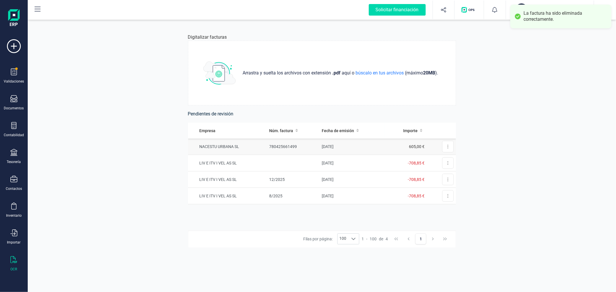
click at [350, 147] on td "[DATE]" at bounding box center [352, 147] width 65 height 16
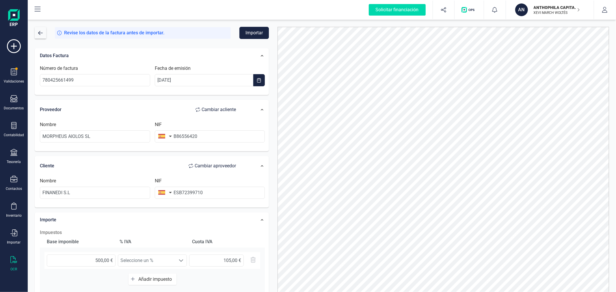
click at [254, 32] on button "Importar" at bounding box center [254, 33] width 29 height 12
click at [177, 268] on div at bounding box center [181, 268] width 11 height 12
click at [179, 194] on input "ESB72399710" at bounding box center [210, 193] width 110 height 12
type input "B72399710"
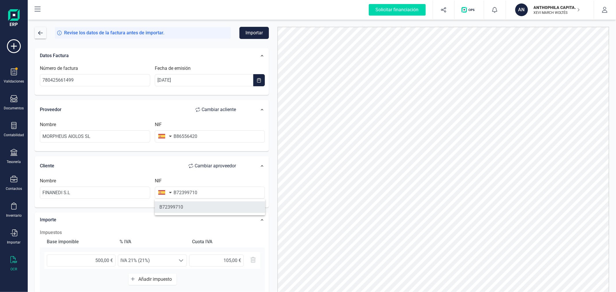
click at [240, 213] on li "B72399710" at bounding box center [210, 208] width 110 height 12
type input "FINANEDI SL"
click at [260, 31] on button "Importar" at bounding box center [254, 33] width 29 height 12
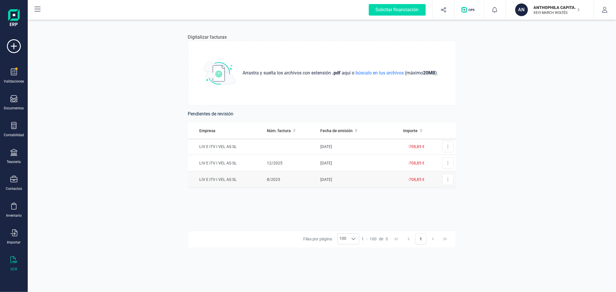
click at [299, 177] on td "8/2025" at bounding box center [291, 180] width 53 height 16
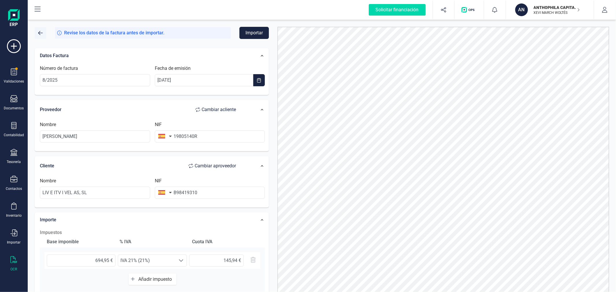
click at [39, 35] on span "button" at bounding box center [40, 33] width 5 height 5
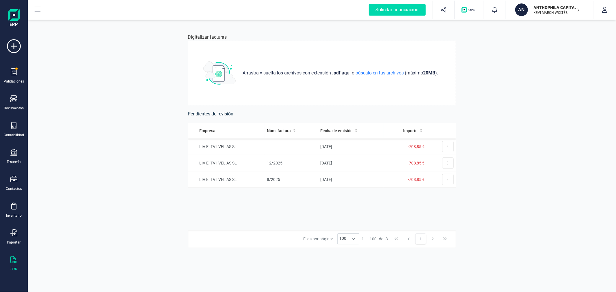
click at [551, 8] on p "ANTHOPHILA CAPITAL SL" at bounding box center [557, 8] width 46 height 6
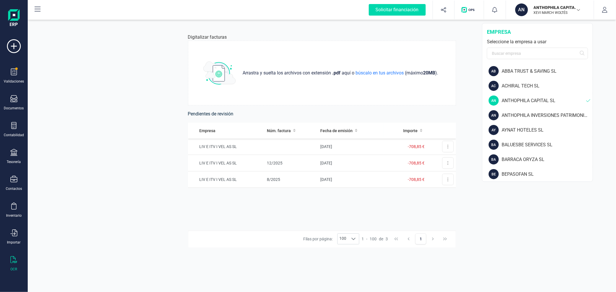
click at [96, 72] on div "Digitalizar facturas Arrastra y suelta los archivos con extensión .pdf aquí o b…" at bounding box center [322, 156] width 589 height 273
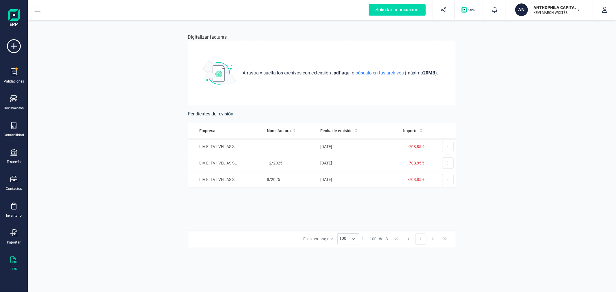
click at [564, 5] on p "ANTHOPHILA CAPITAL SL" at bounding box center [557, 8] width 46 height 6
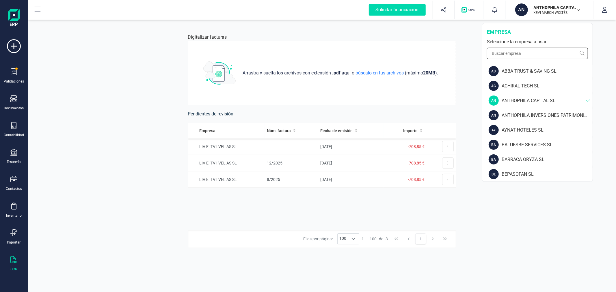
click at [543, 54] on input "text" at bounding box center [537, 54] width 101 height 12
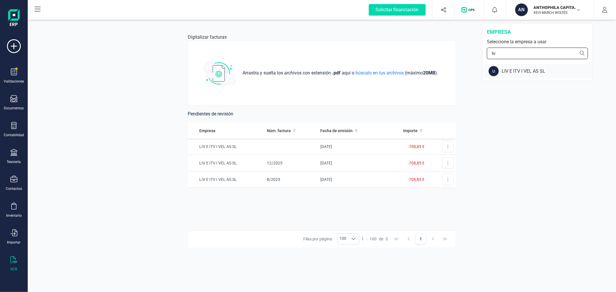
type input "liv"
click at [528, 67] on div "LI LIV E ITV I VEL AS SL" at bounding box center [538, 71] width 110 height 15
click at [16, 99] on icon at bounding box center [13, 98] width 7 height 7
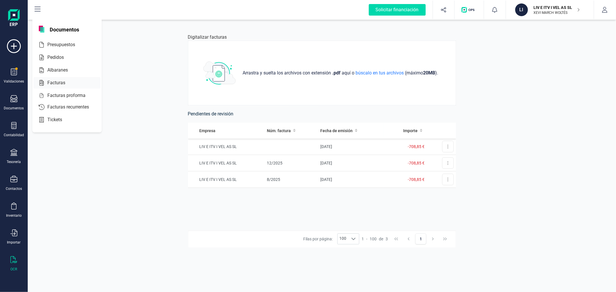
click at [49, 85] on span "Facturas" at bounding box center [60, 82] width 31 height 7
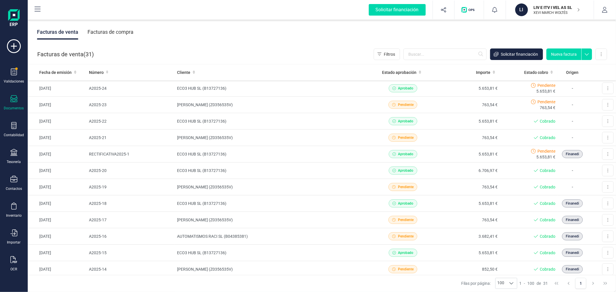
click at [99, 28] on div "Facturas de compra" at bounding box center [111, 32] width 46 height 15
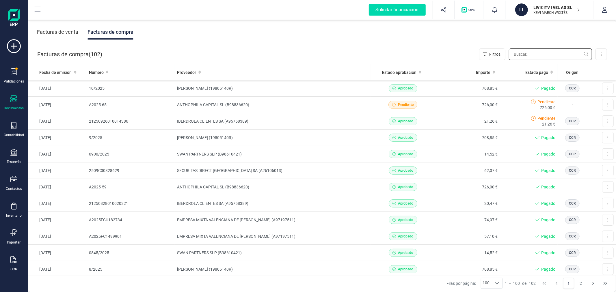
click at [529, 53] on input "text" at bounding box center [550, 55] width 83 height 12
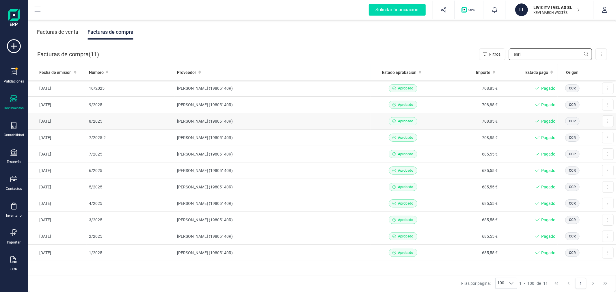
type input "enri"
click at [199, 117] on td "[PERSON_NAME] (19805140R)" at bounding box center [273, 121] width 196 height 16
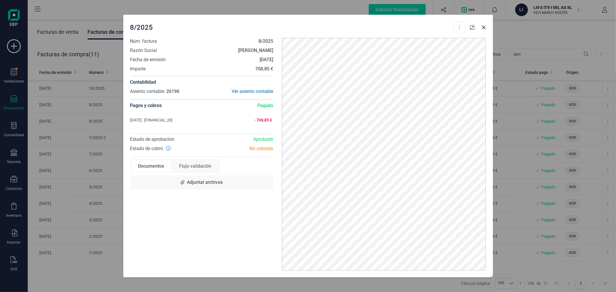
click at [472, 28] on icon "button" at bounding box center [472, 27] width 5 height 5
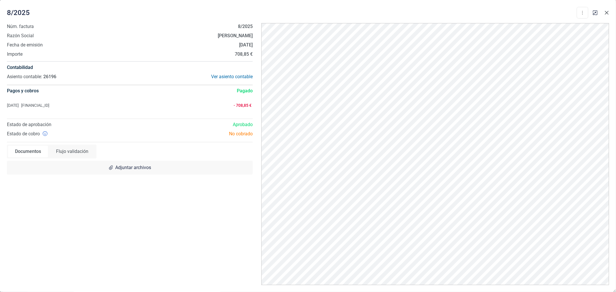
click at [607, 13] on icon "Close" at bounding box center [607, 12] width 5 height 5
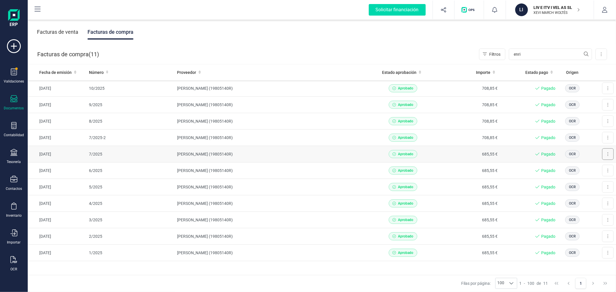
click at [606, 153] on button at bounding box center [609, 155] width 12 height 12
click at [316, 149] on td "[PERSON_NAME] (19805140R)" at bounding box center [273, 154] width 196 height 16
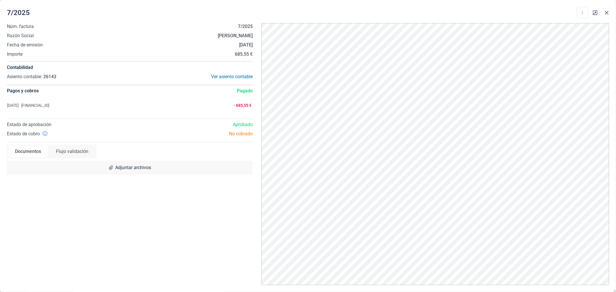
click at [608, 12] on icon "Close" at bounding box center [607, 12] width 5 height 5
